Goal: Task Accomplishment & Management: Use online tool/utility

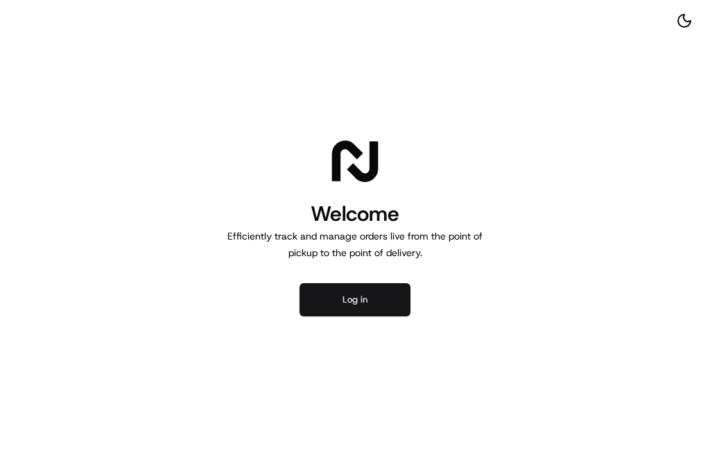
click at [394, 297] on button "Log in" at bounding box center [354, 299] width 111 height 33
